Goal: Task Accomplishment & Management: Complete application form

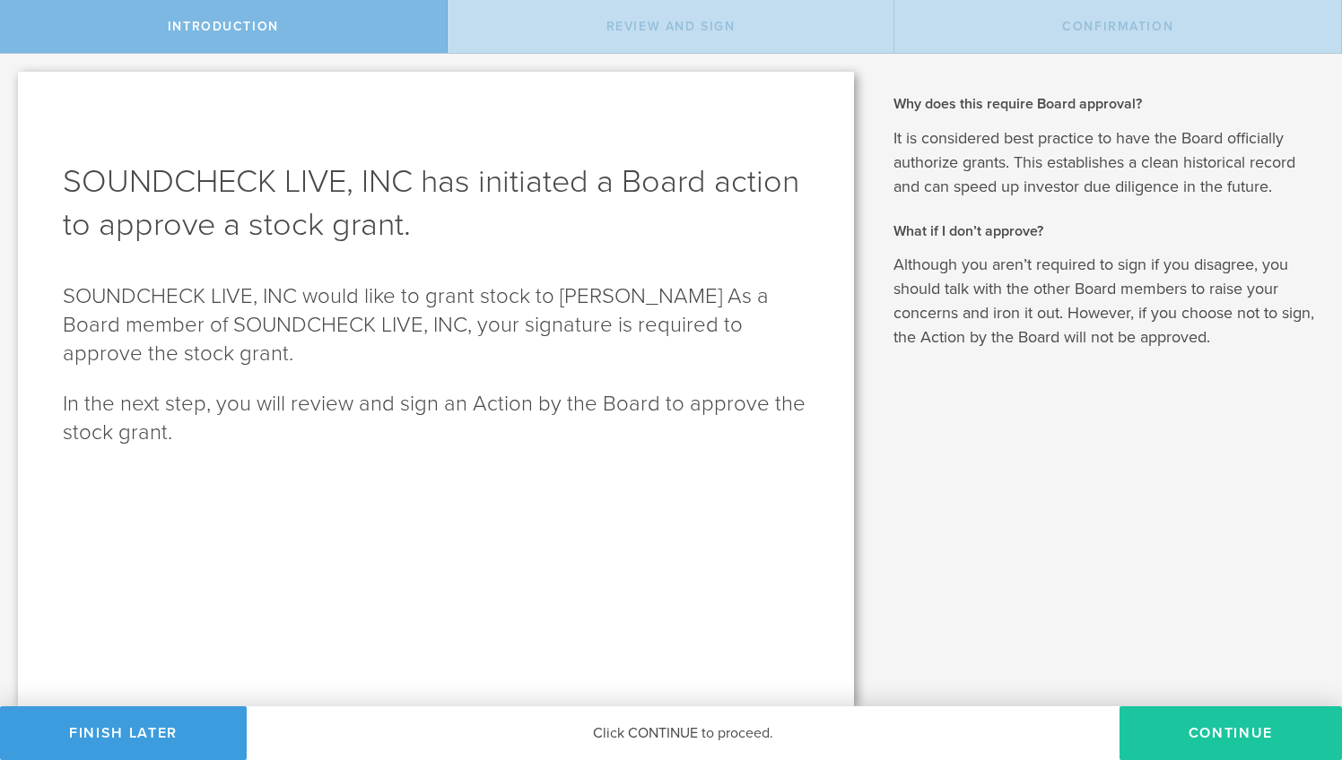
click at [1200, 724] on button "Continue" at bounding box center [1230, 734] width 222 height 54
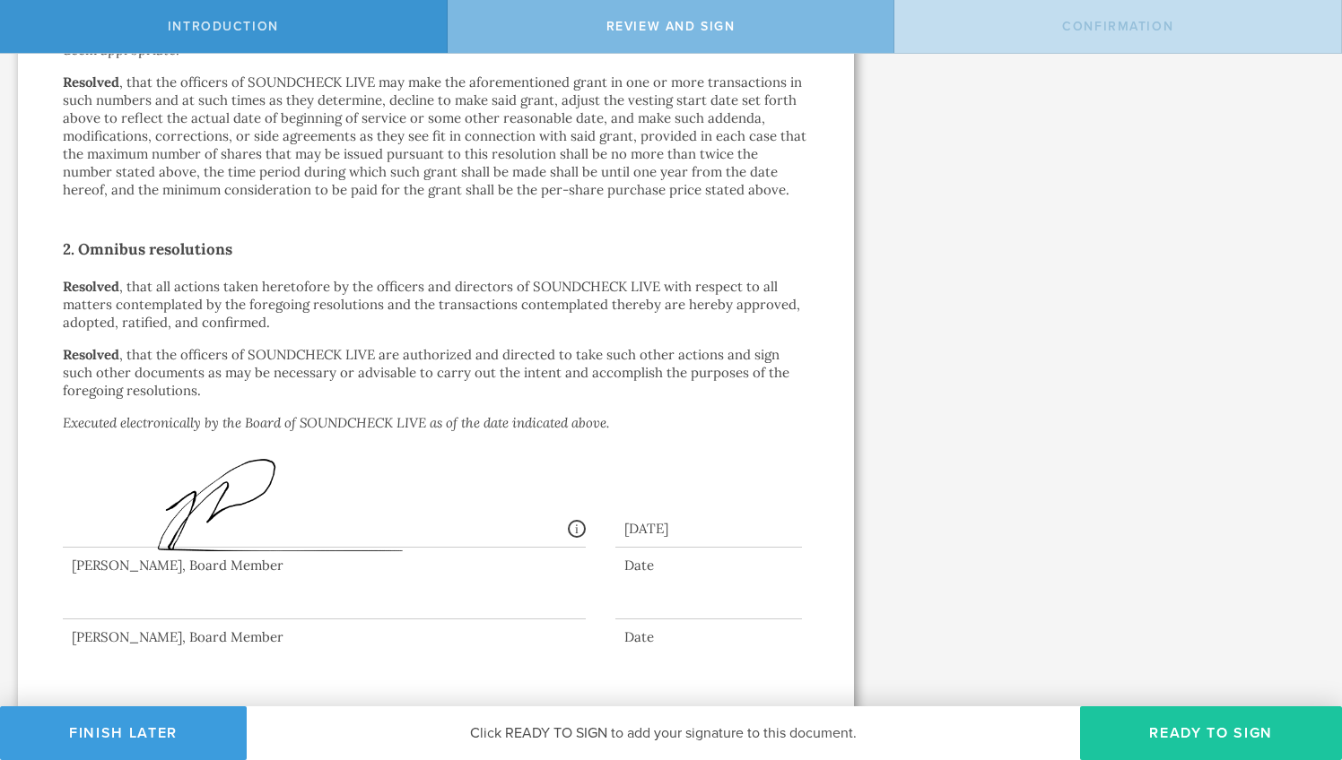
scroll to position [1143, 0]
click at [1228, 747] on button "Ready to Sign" at bounding box center [1211, 734] width 262 height 54
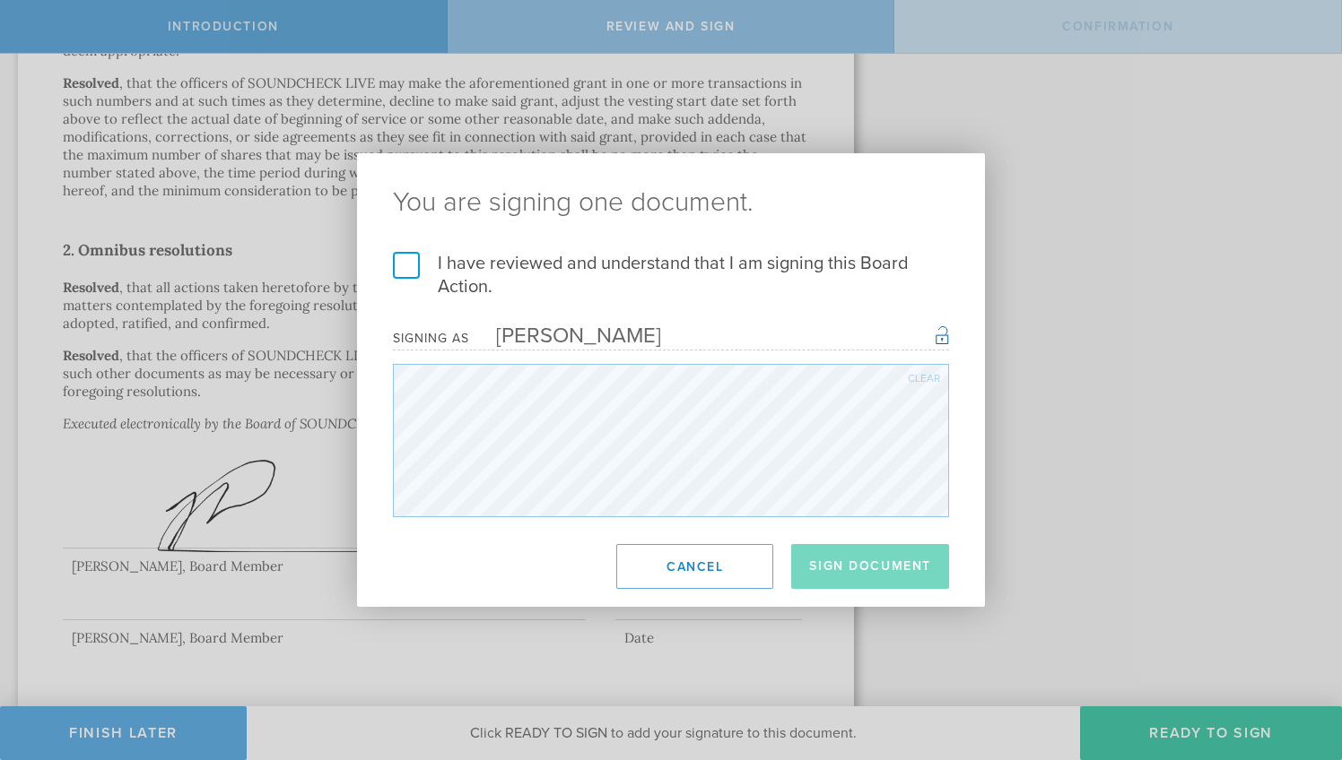
click at [573, 263] on label "I have reviewed and understand that I am signing this Board Action." at bounding box center [671, 275] width 556 height 47
click at [0, 0] on input "I have reviewed and understand that I am signing this Board Action." at bounding box center [0, 0] width 0 height 0
click at [856, 581] on button "Sign Document" at bounding box center [870, 566] width 158 height 45
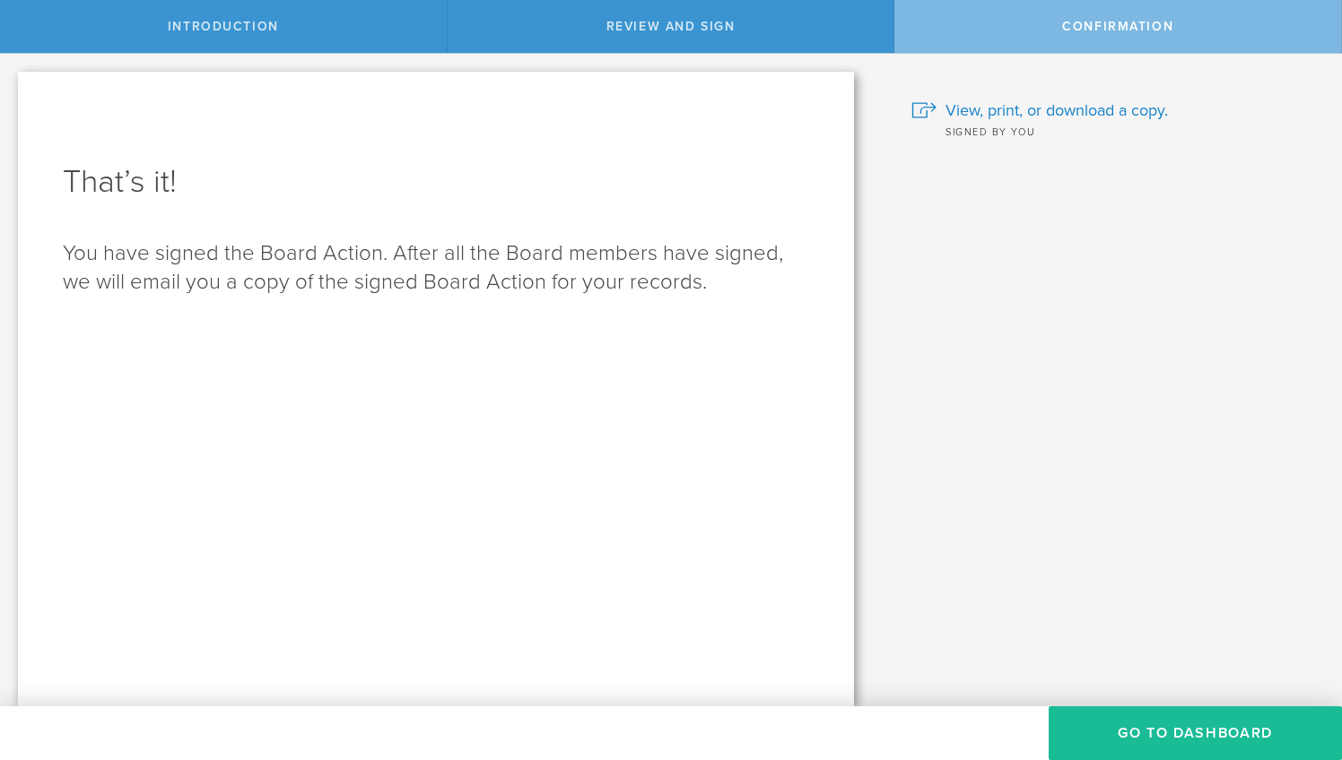
scroll to position [0, 0]
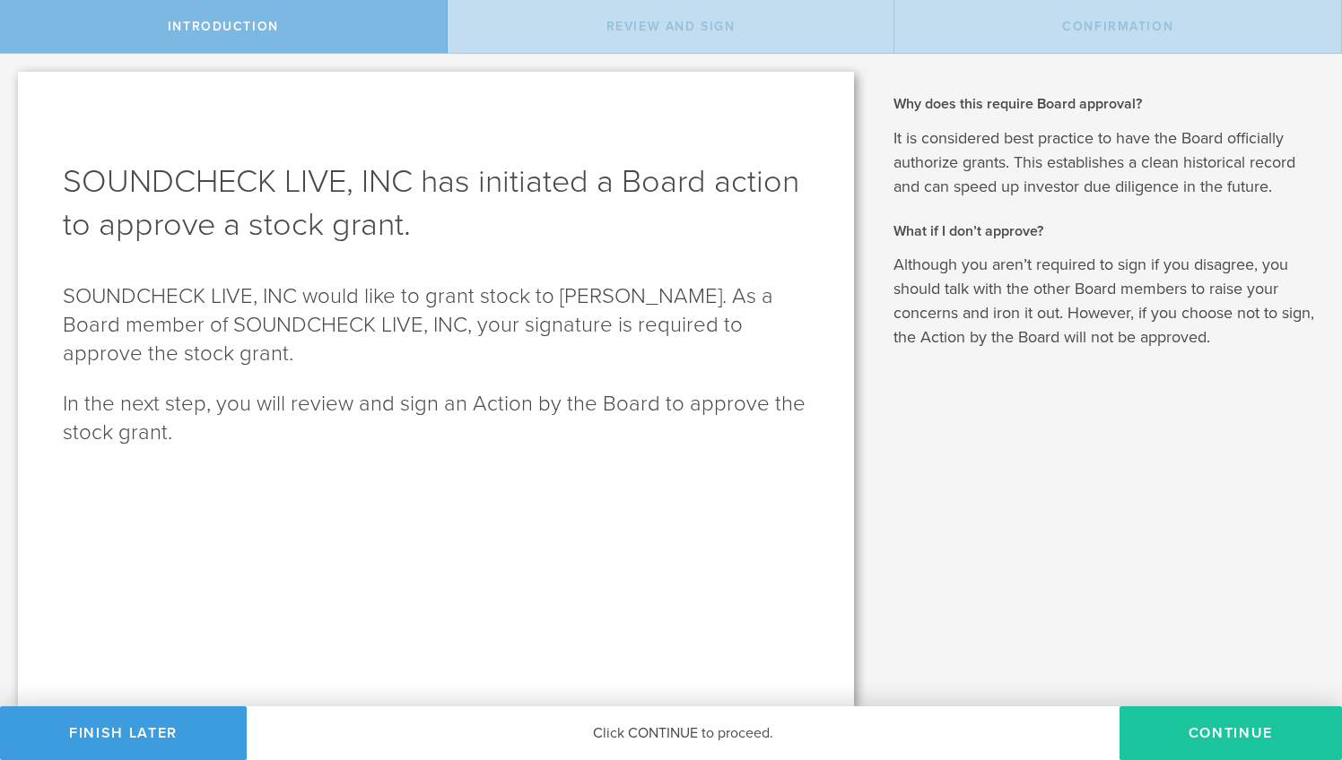
click at [1216, 742] on button "Continue" at bounding box center [1230, 734] width 222 height 54
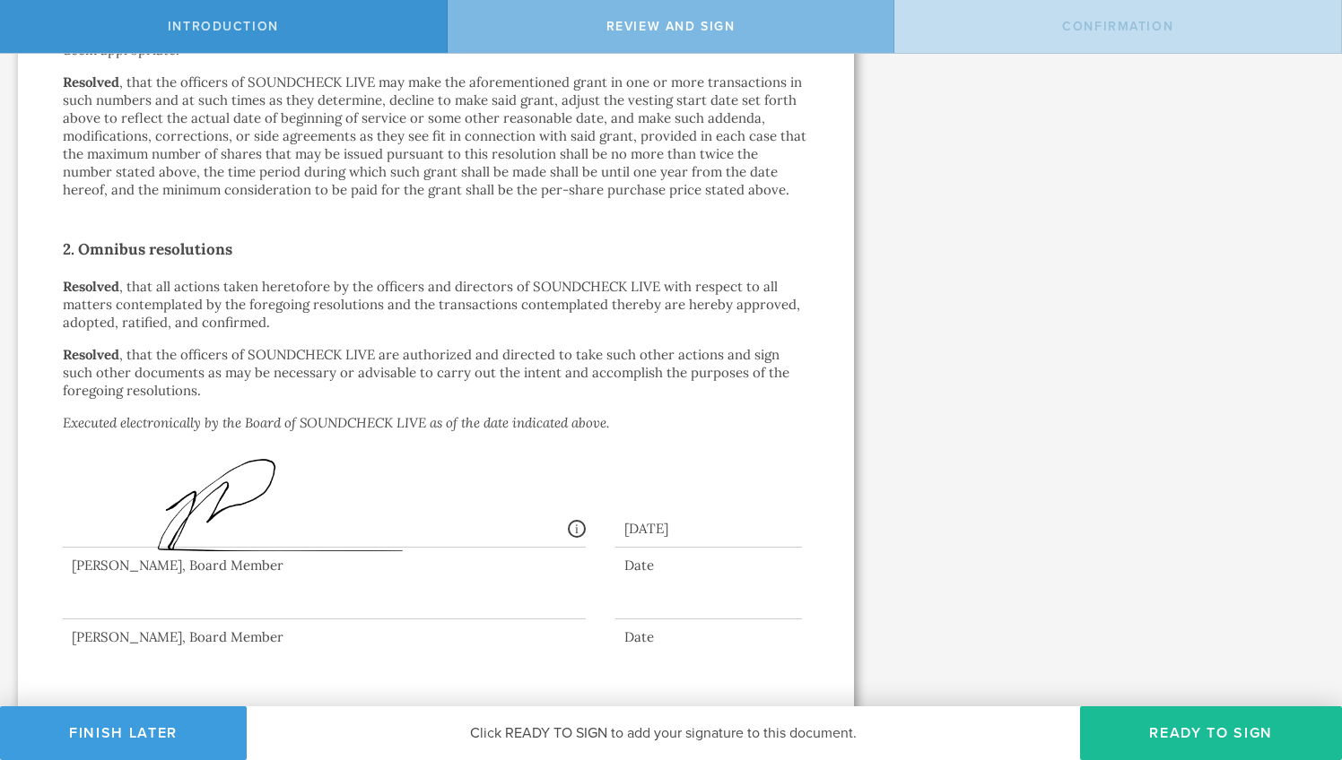
scroll to position [1143, 0]
click at [1228, 730] on button "Ready to Sign" at bounding box center [1211, 734] width 262 height 54
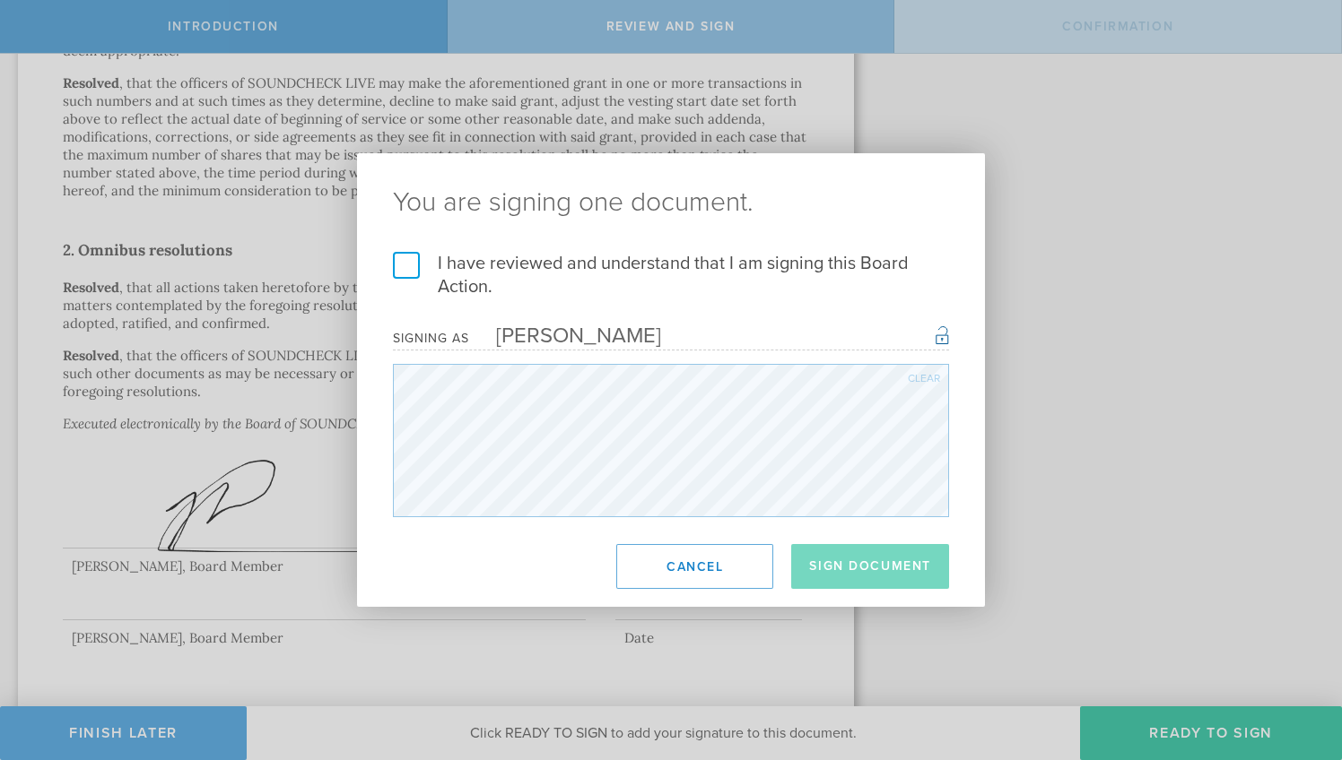
click at [720, 282] on label "I have reviewed and understand that I am signing this Board Action." at bounding box center [671, 275] width 556 height 47
click at [0, 0] on input "I have reviewed and understand that I am signing this Board Action." at bounding box center [0, 0] width 0 height 0
click at [895, 562] on button "Sign Document" at bounding box center [870, 566] width 158 height 45
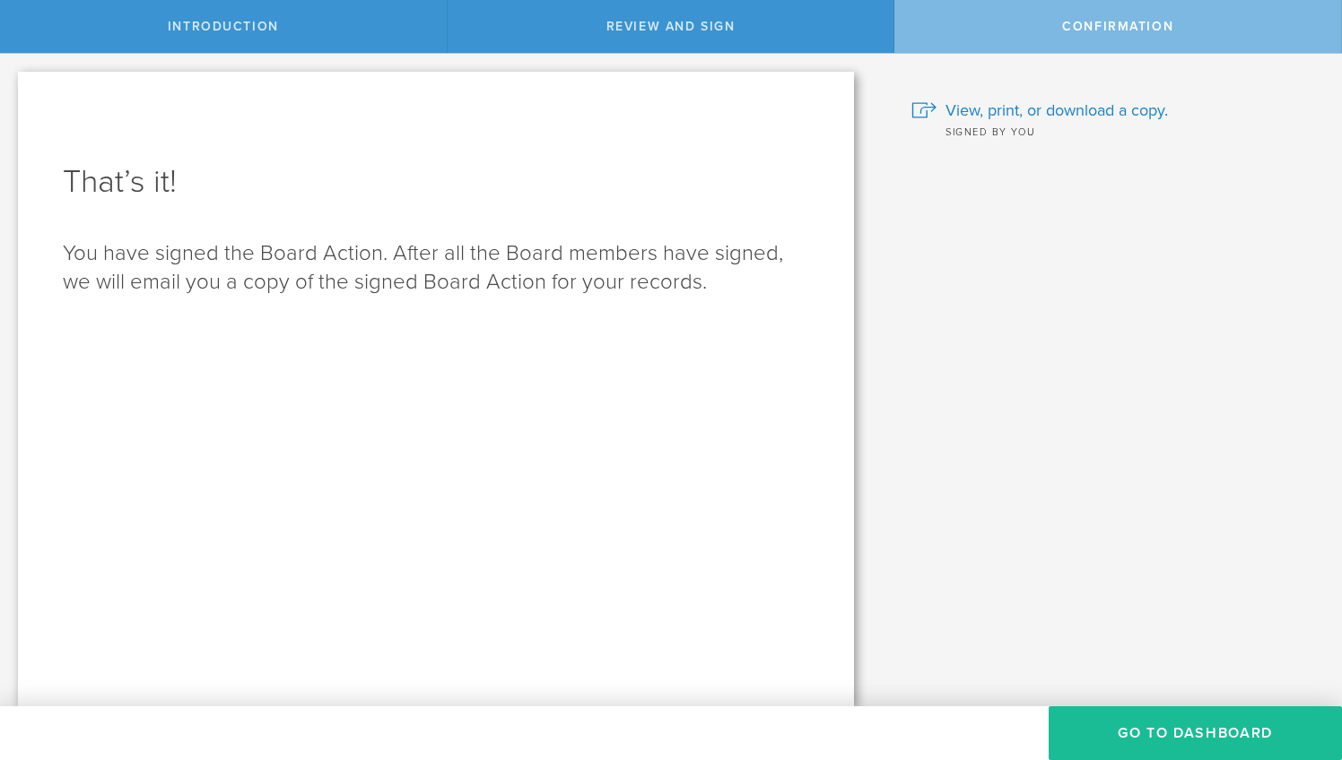
scroll to position [0, 0]
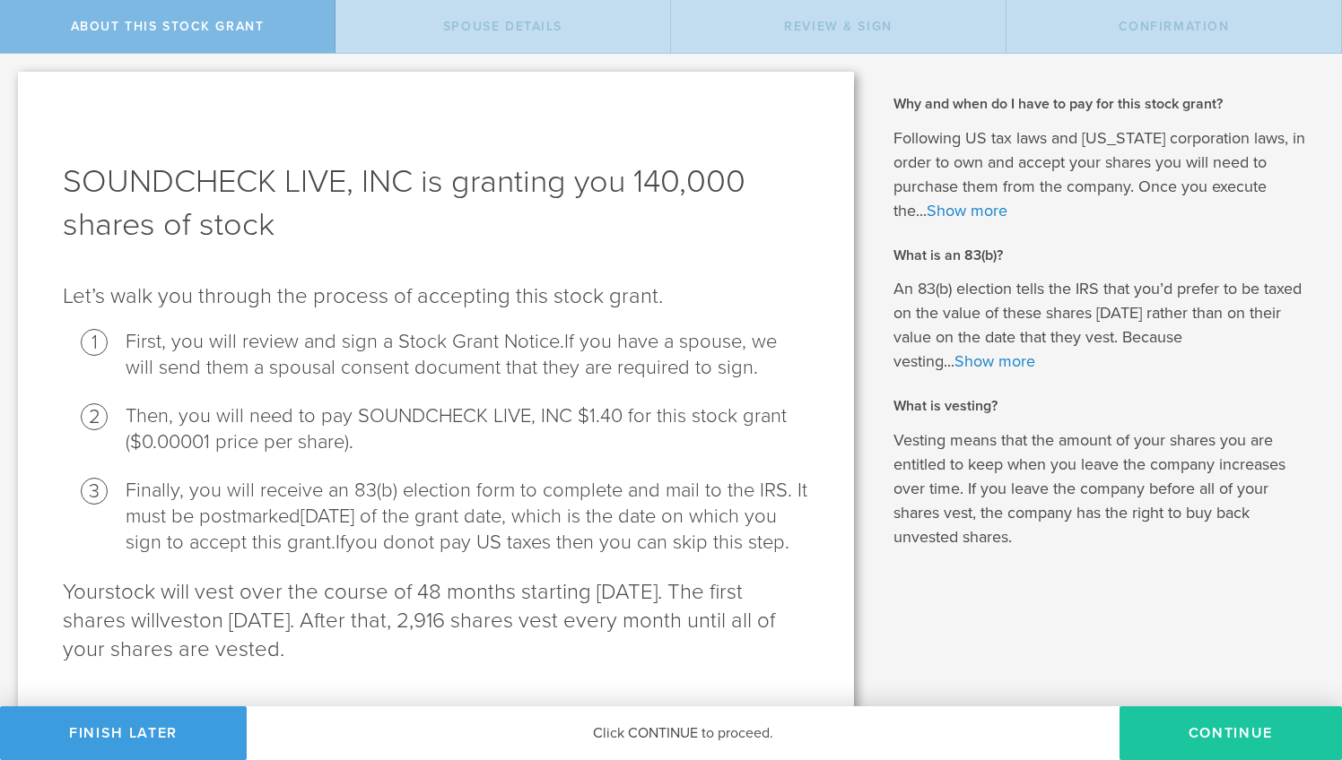
click at [1207, 734] on button "CONTINUE" at bounding box center [1230, 734] width 222 height 54
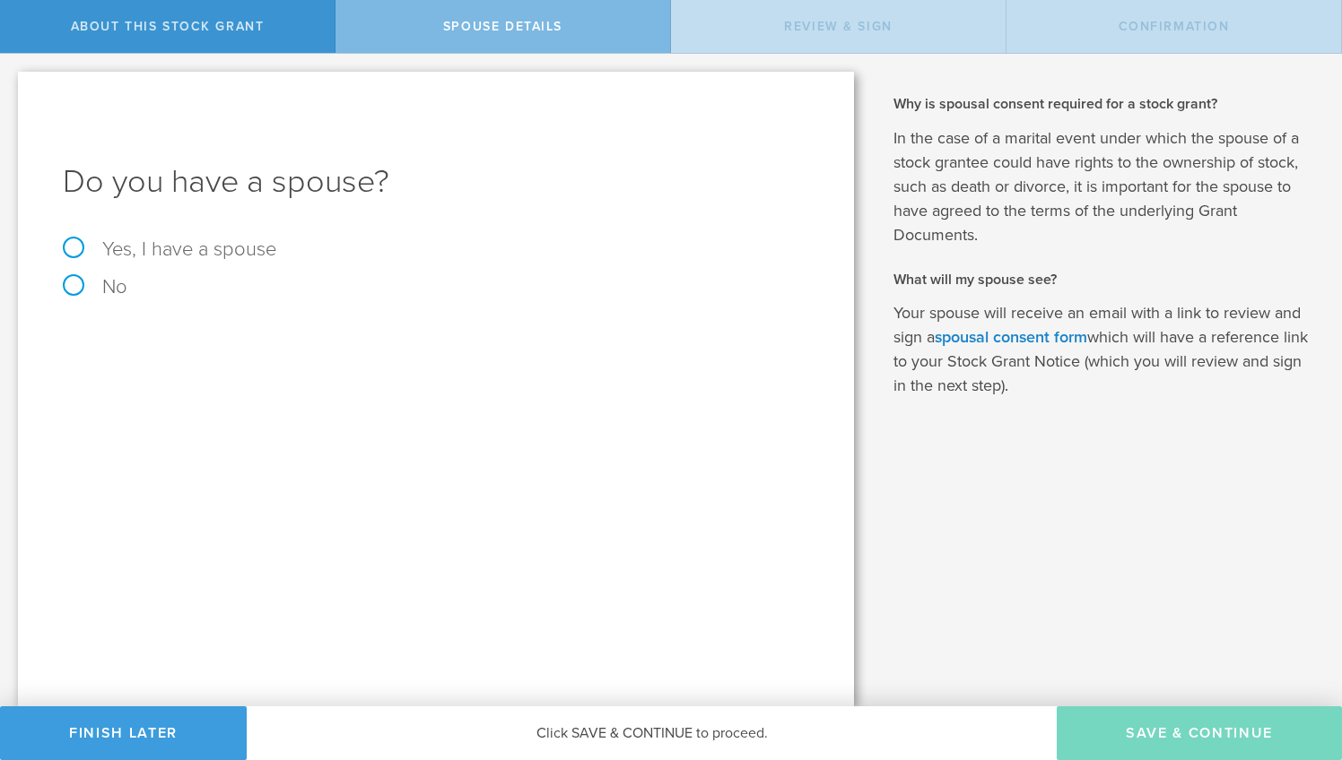
click at [166, 292] on label "No" at bounding box center [436, 287] width 746 height 20
click at [12, 83] on input "No" at bounding box center [6, 68] width 12 height 29
radio input "true"
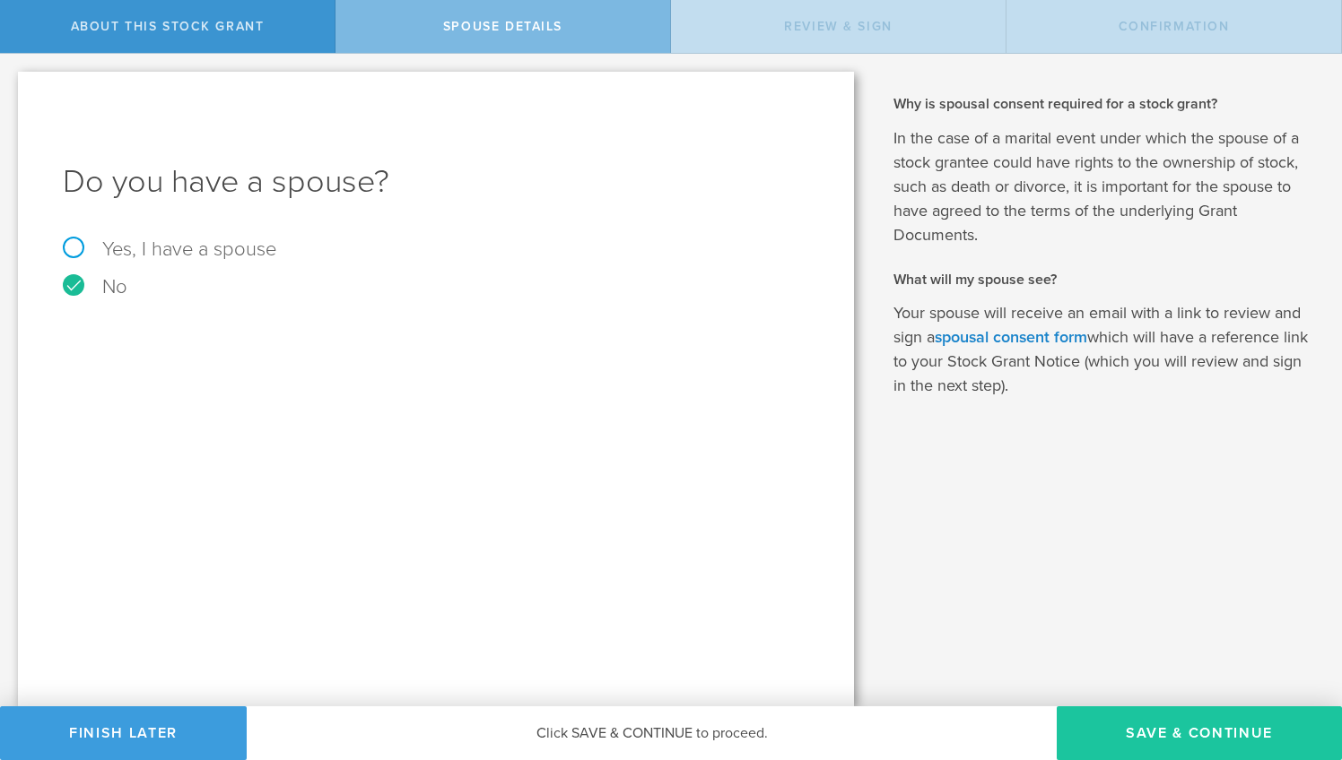
click at [1135, 726] on button "Save & Continue" at bounding box center [1198, 734] width 285 height 54
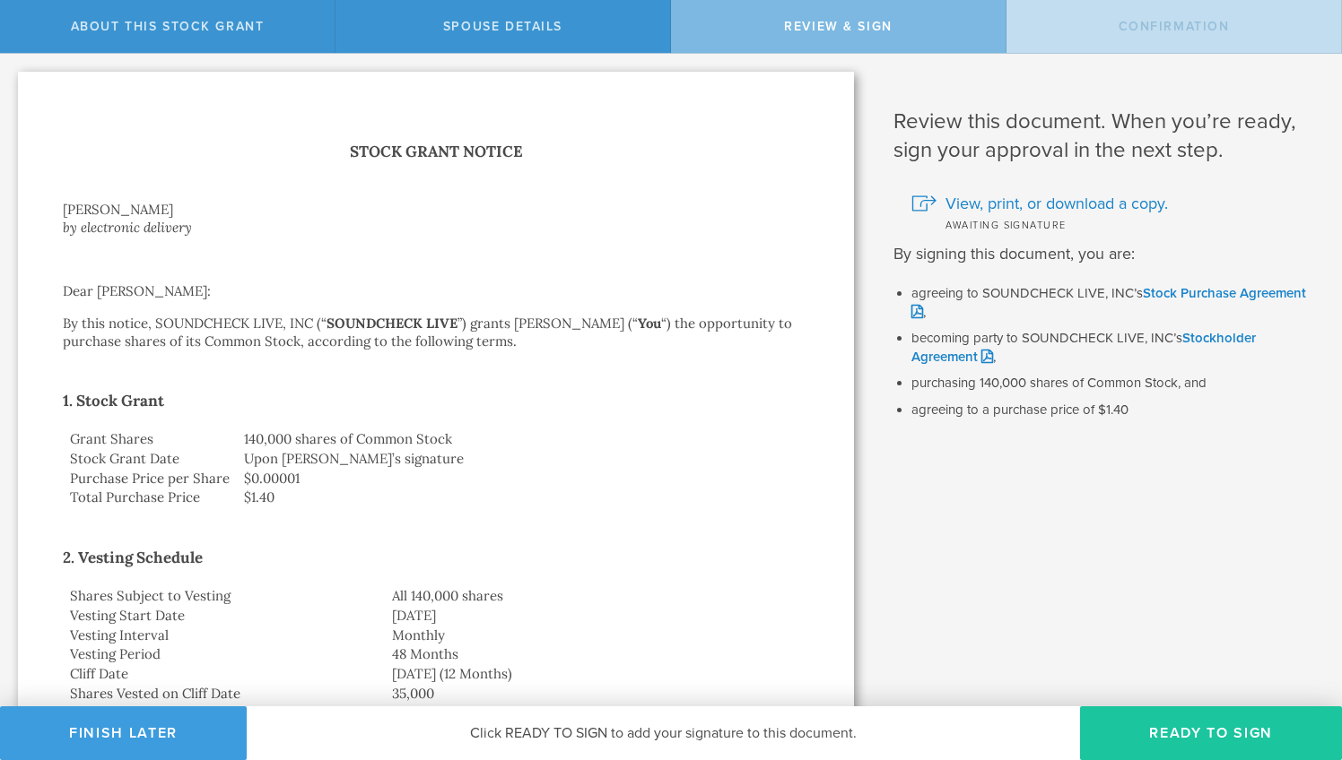
click at [1207, 757] on button "Ready to Sign" at bounding box center [1211, 734] width 262 height 54
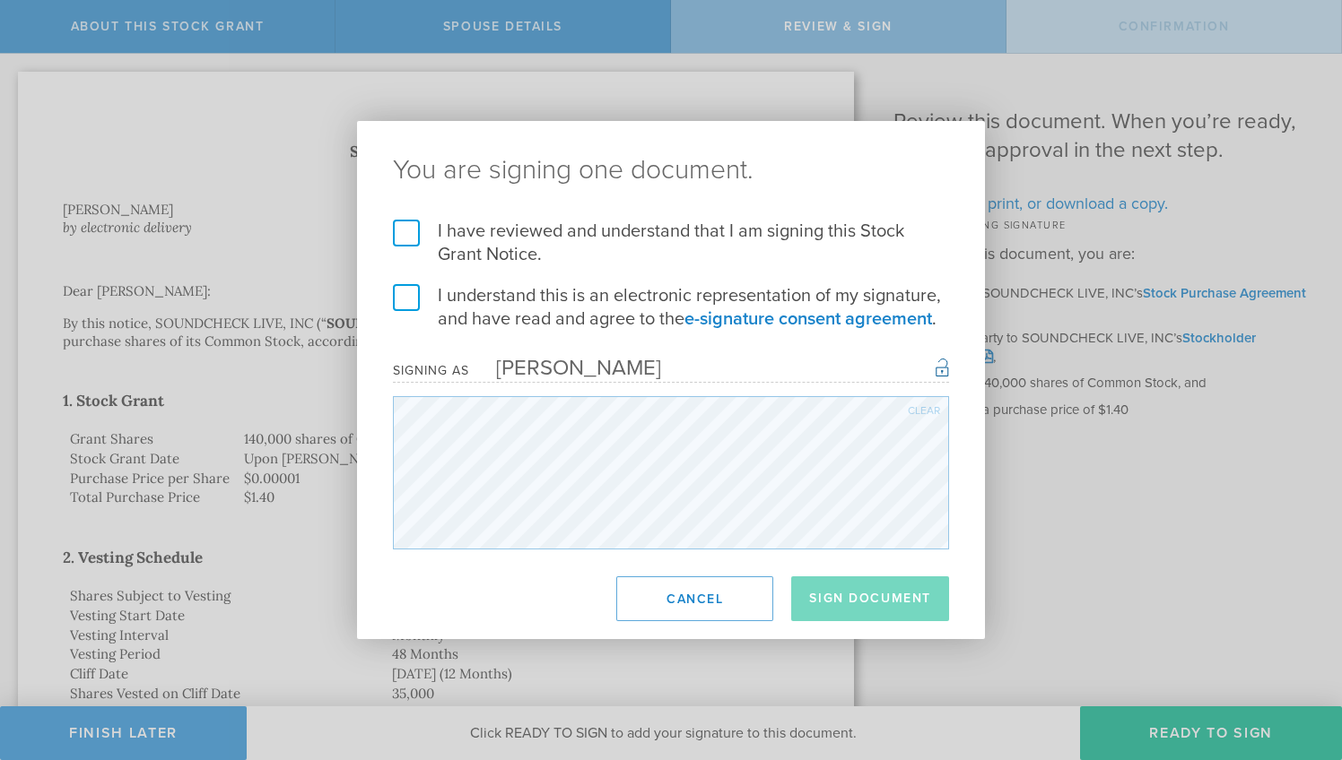
click at [613, 232] on label "I have reviewed and understand that I am signing this Stock Grant Notice." at bounding box center [671, 243] width 556 height 47
click at [0, 0] on input "I have reviewed and understand that I am signing this Stock Grant Notice." at bounding box center [0, 0] width 0 height 0
click at [563, 300] on label "I understand this is an electronic representation of my signature, and have rea…" at bounding box center [671, 307] width 556 height 47
click at [0, 0] on input "I understand this is an electronic representation of my signature, and have rea…" at bounding box center [0, 0] width 0 height 0
click at [908, 605] on button "Sign Document" at bounding box center [870, 599] width 158 height 45
